Goal: Task Accomplishment & Management: Use online tool/utility

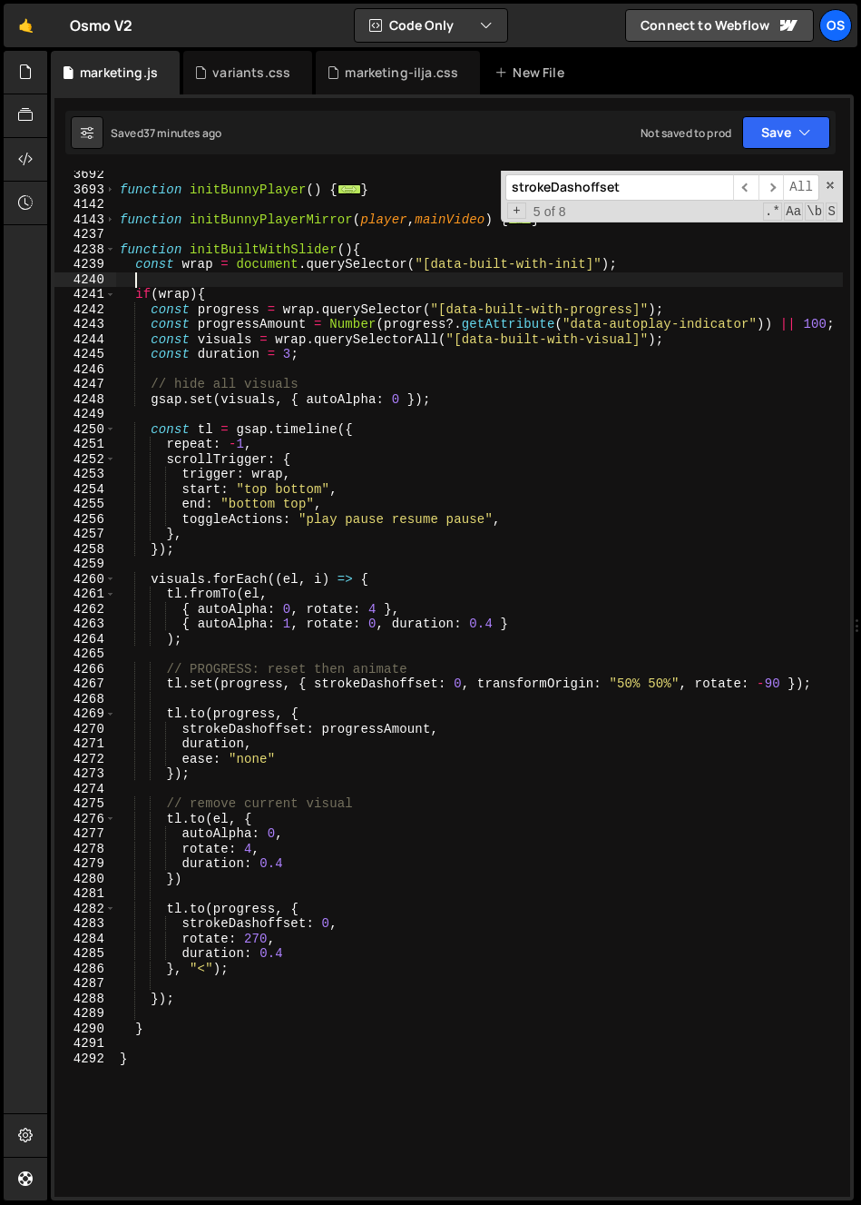
scroll to position [6025, 0]
click at [405, 84] on div "marketing-ilja.css" at bounding box center [398, 73] width 164 height 44
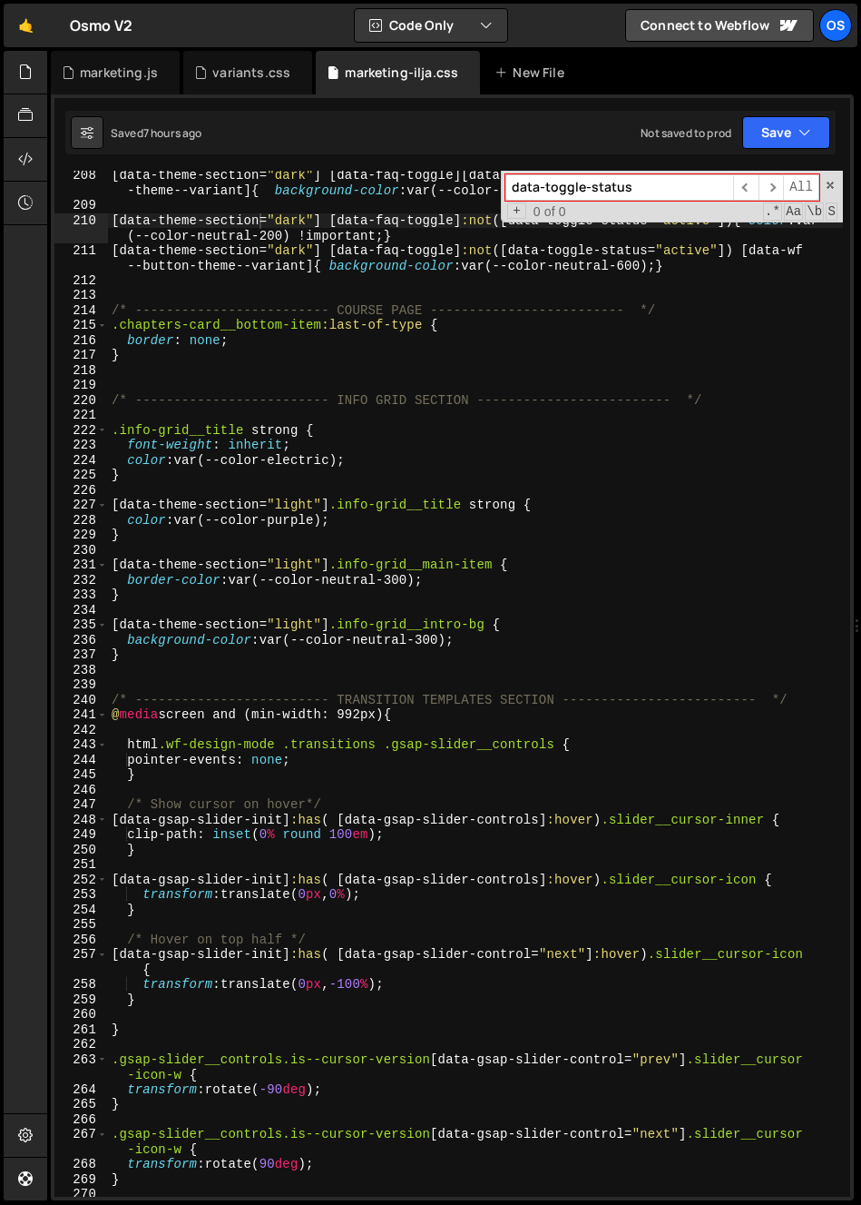
scroll to position [3092, 0]
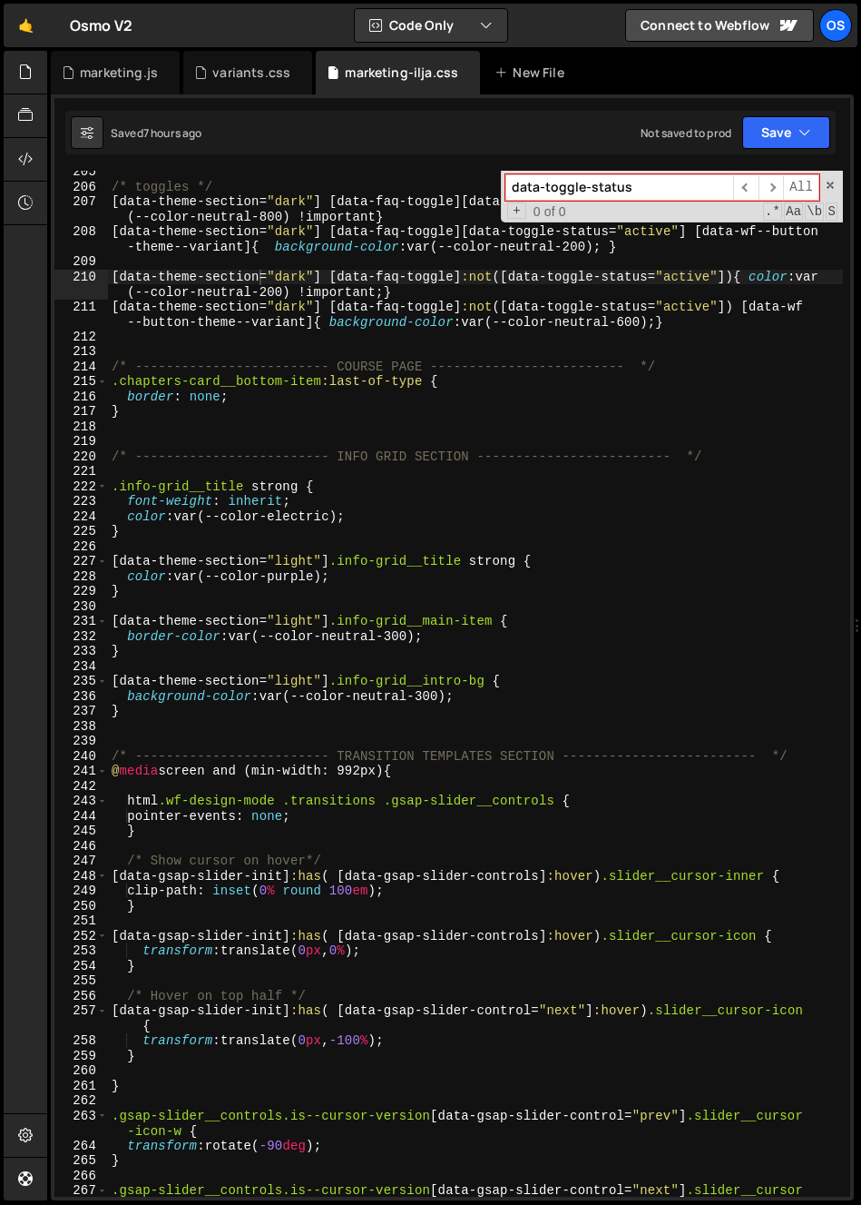
type textarea "}"
click at [171, 417] on div "/* toggles */ [ data-theme-section = " dark " ] [ data-faq-toggle ][ data-toggl…" at bounding box center [475, 699] width 735 height 1071
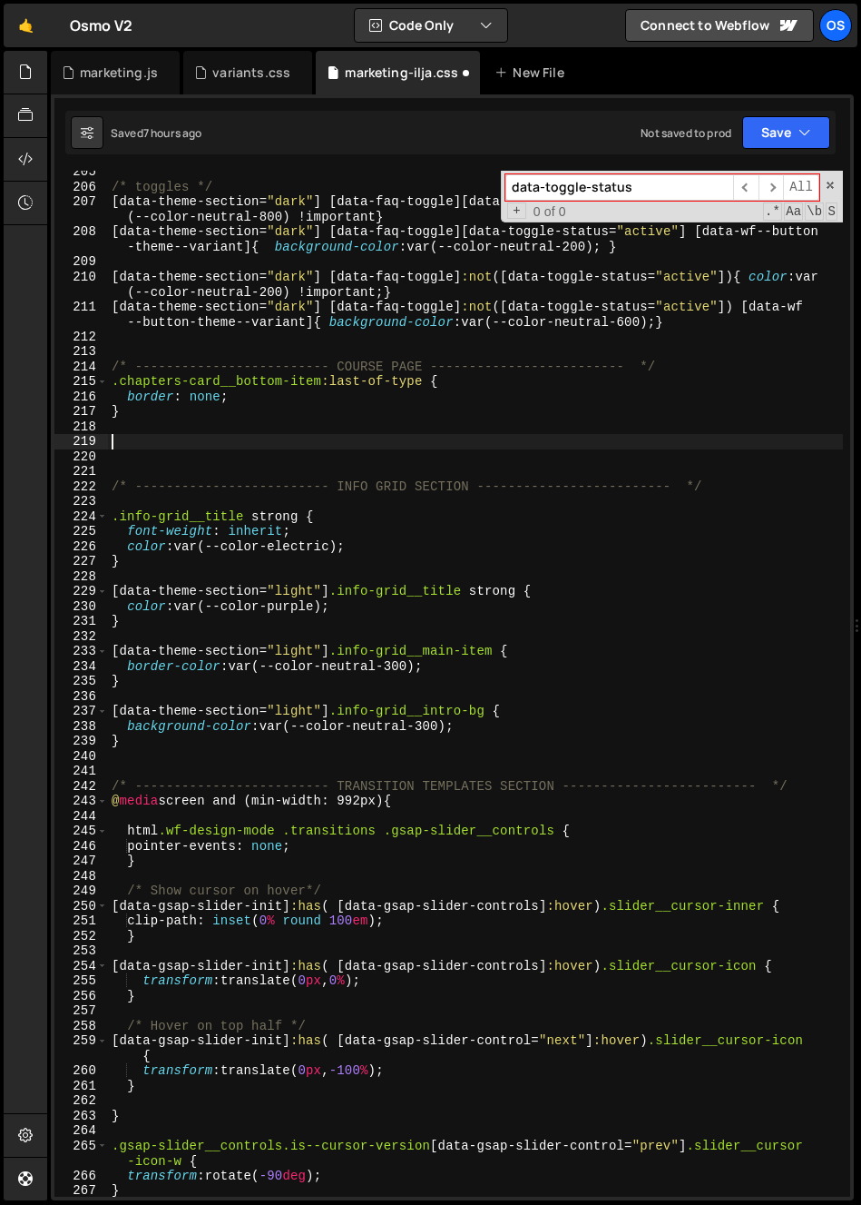
paste textarea "info__li"
click at [110, 446] on div "/* toggles */ [ data-theme-section = " dark " ] [ data-faq-toggle ][ data-toggl…" at bounding box center [475, 692] width 735 height 1056
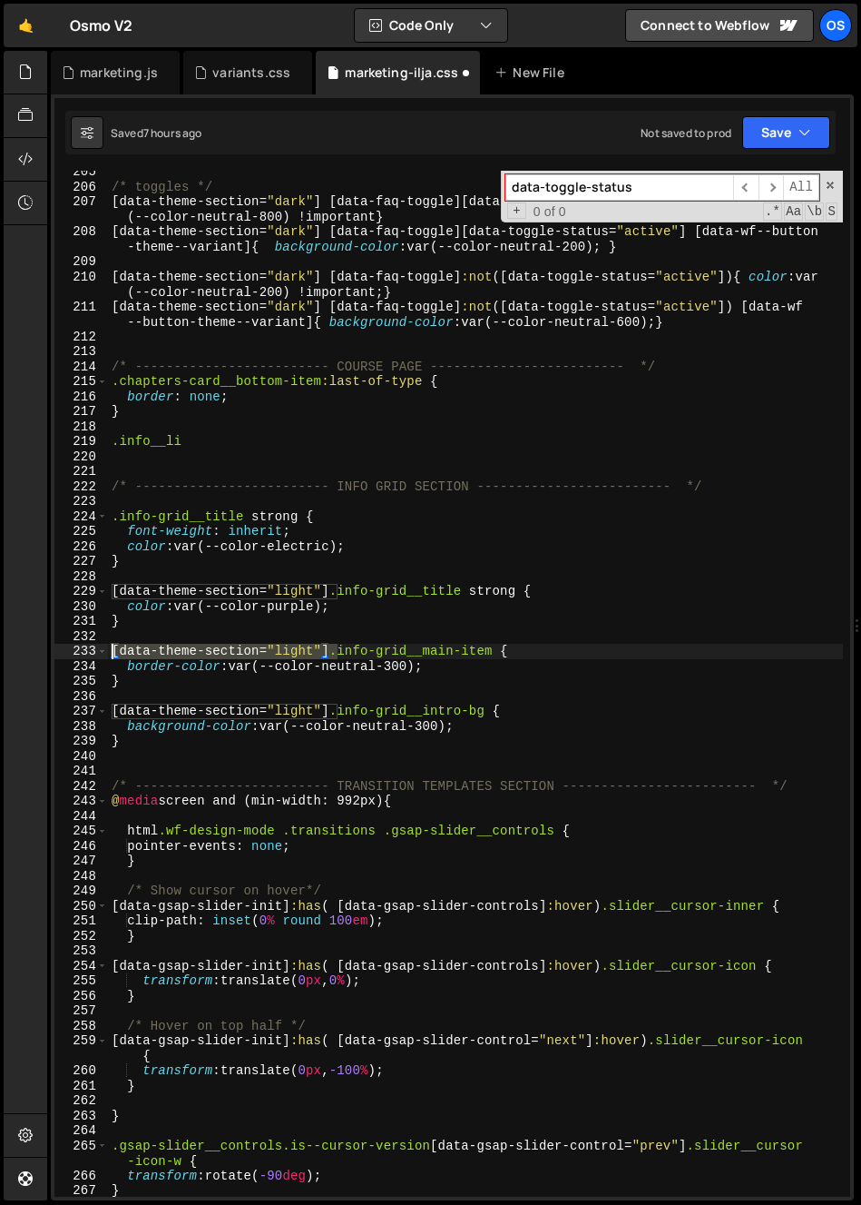
drag, startPoint x: 338, startPoint y: 652, endPoint x: 111, endPoint y: 610, distance: 230.7
click at [108, 647] on div "/* toggles */ [ data-theme-section = " dark " ] [ data-faq-toggle ][ data-toggl…" at bounding box center [475, 692] width 735 height 1056
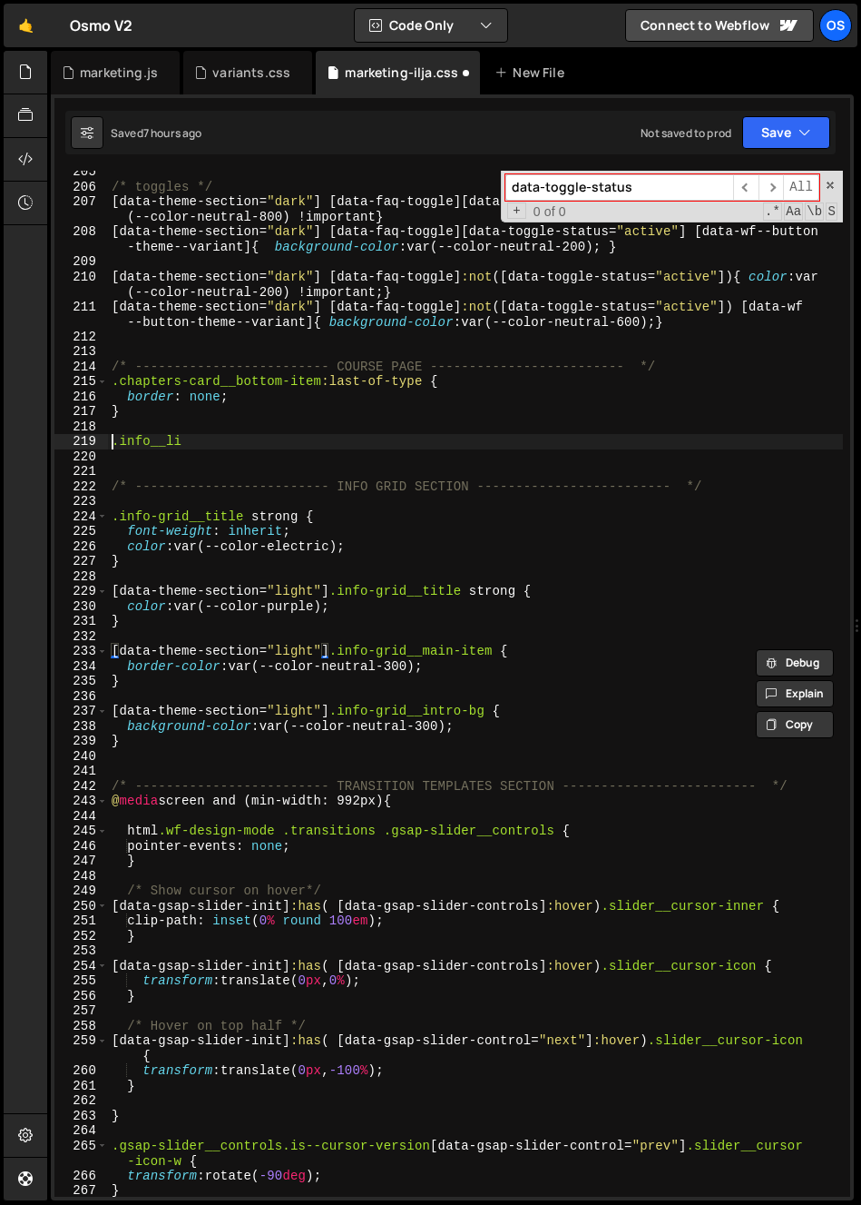
click at [112, 448] on div "/* toggles */ [ data-theme-section = " dark " ] [ data-faq-toggle ][ data-toggl…" at bounding box center [475, 692] width 735 height 1056
paste textarea "[data-theme-section="light"]"
click at [299, 445] on div "/* toggles */ [ data-theme-section = " dark " ] [ data-faq-toggle ][ data-toggl…" at bounding box center [475, 692] width 735 height 1056
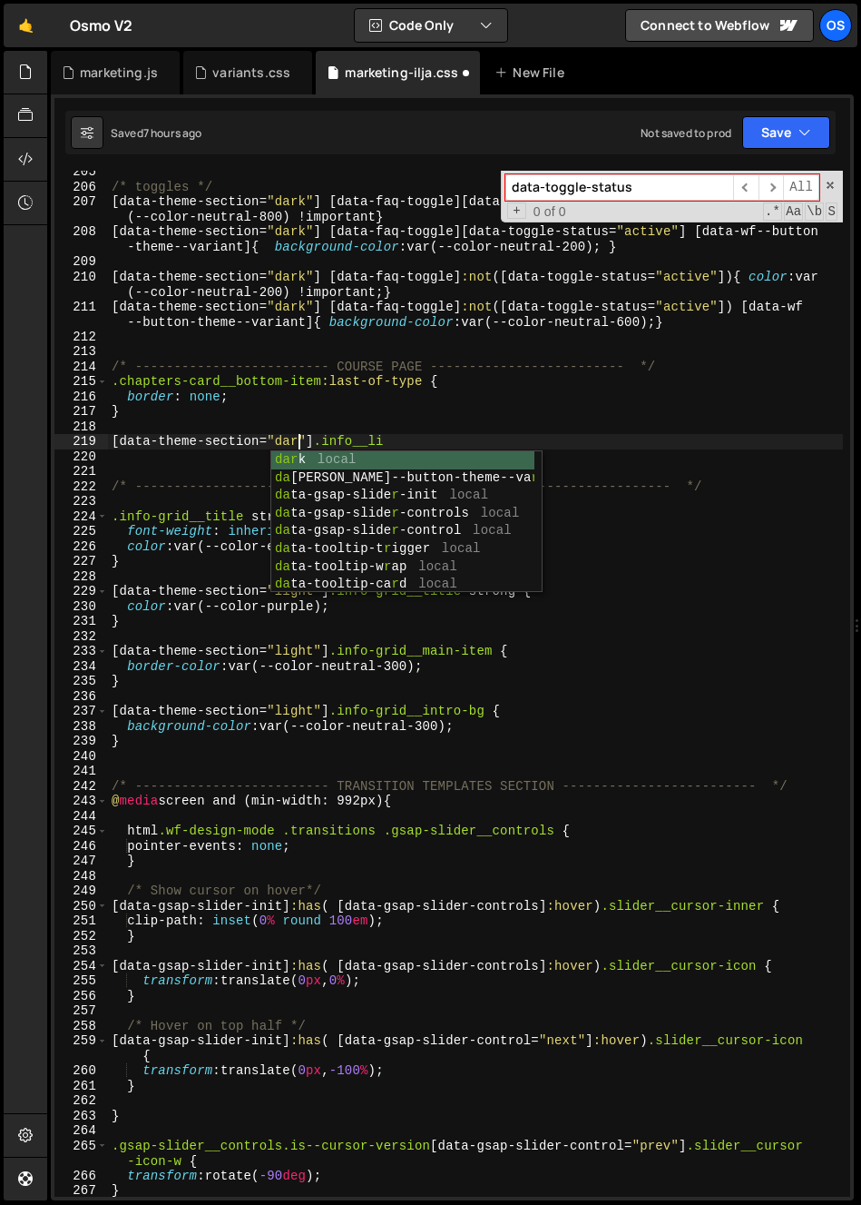
type textarea "[data-theme-section="dark"] .info__li"
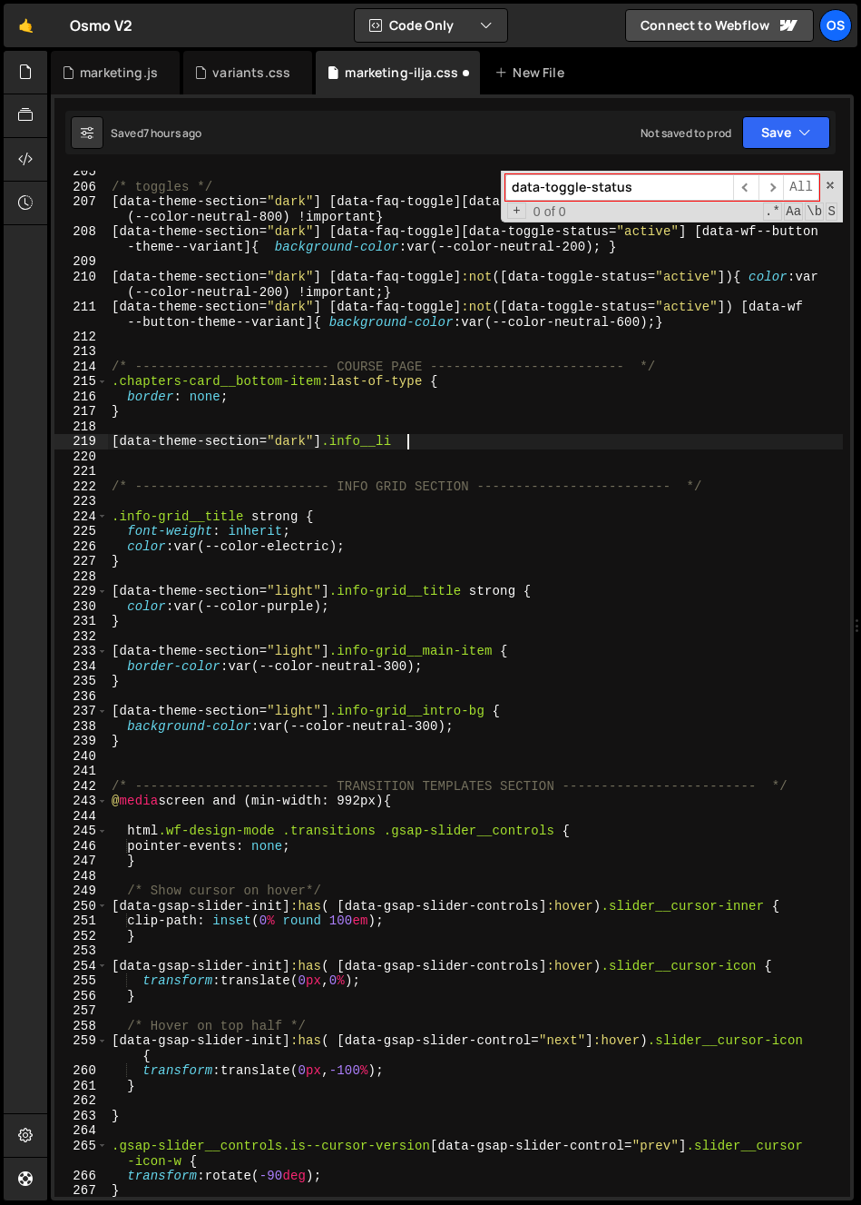
type textarea "[data-theme-section="dark"] .info__li{"
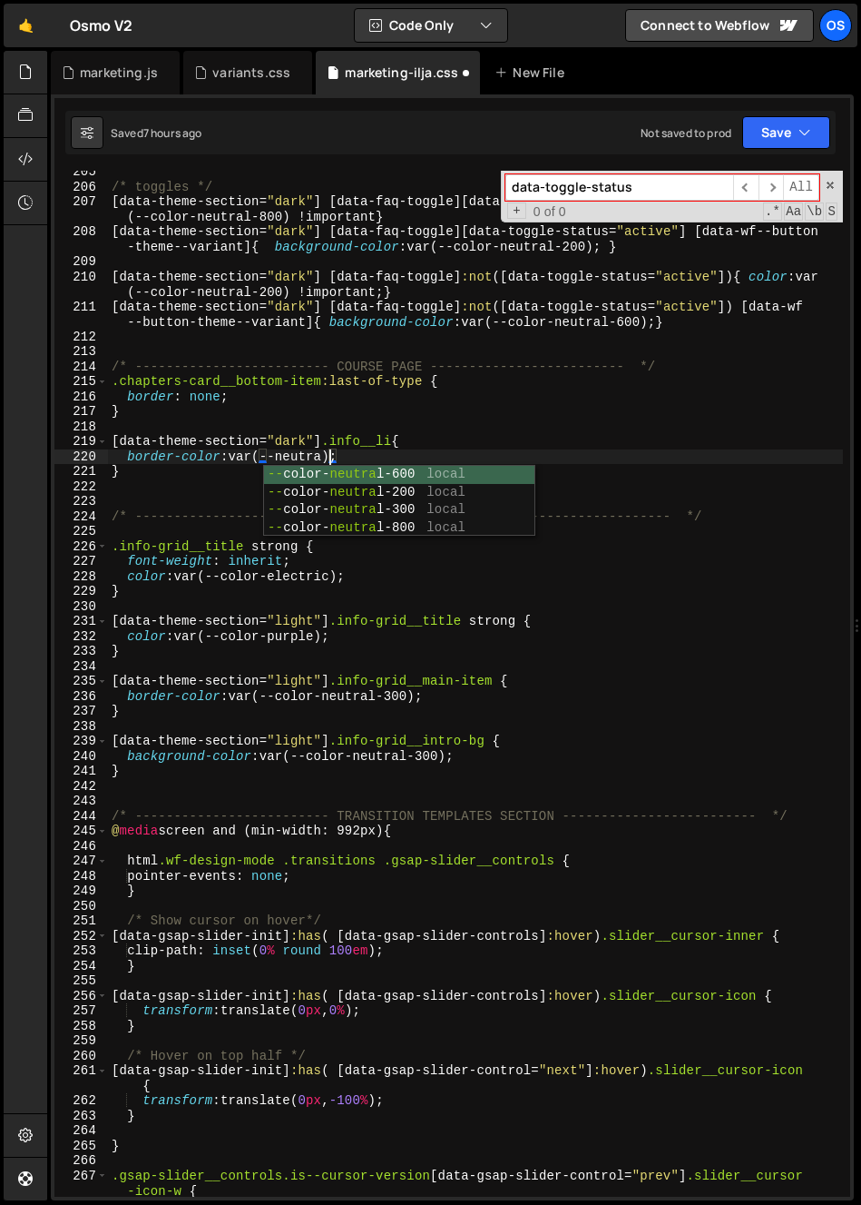
scroll to position [0, 15]
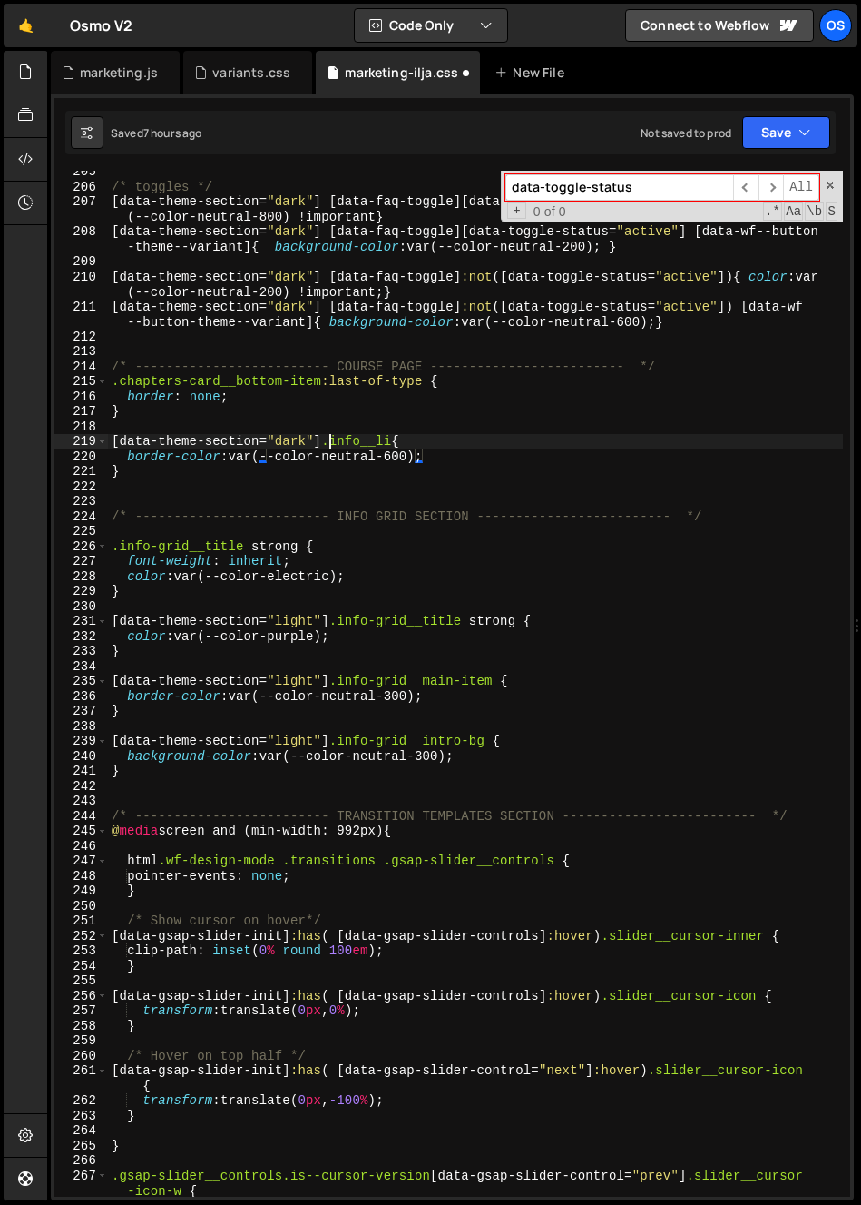
click at [332, 448] on div "/* toggles */ [ data-theme-section = " dark " ] [ data-faq-toggle ][ data-toggl…" at bounding box center [475, 692] width 735 height 1056
type textarea "[data-theme-section="dark"] .info__li{"
